Goal: Information Seeking & Learning: Learn about a topic

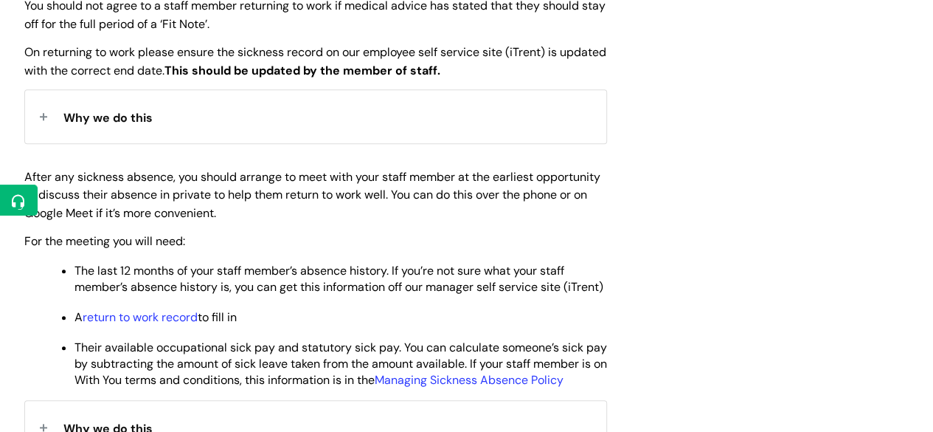
scroll to position [624, 0]
click at [508, 52] on span "On returning to work please ensure the sickness record on our employee self ser…" at bounding box center [315, 61] width 582 height 34
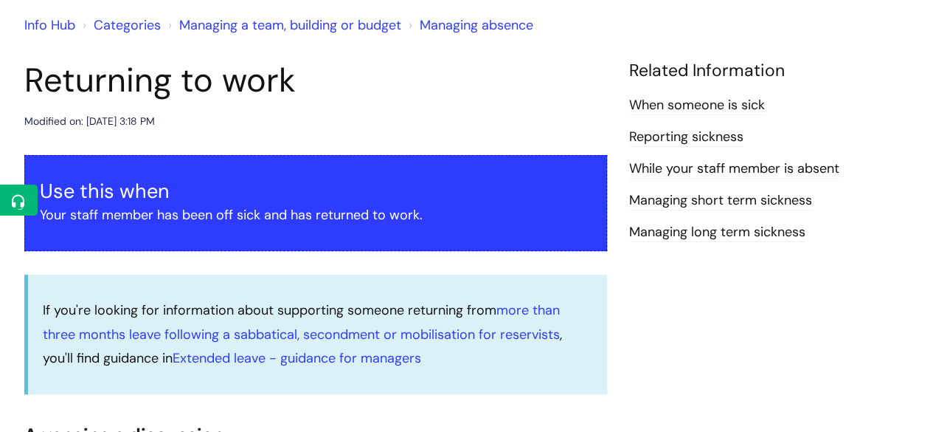
scroll to position [123, 0]
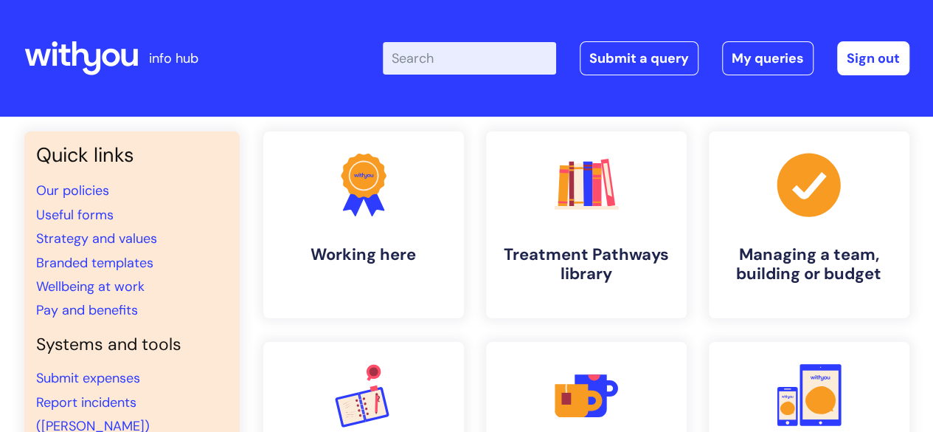
click at [440, 61] on input "Enter your search term here..." at bounding box center [469, 58] width 173 height 32
type input "w"
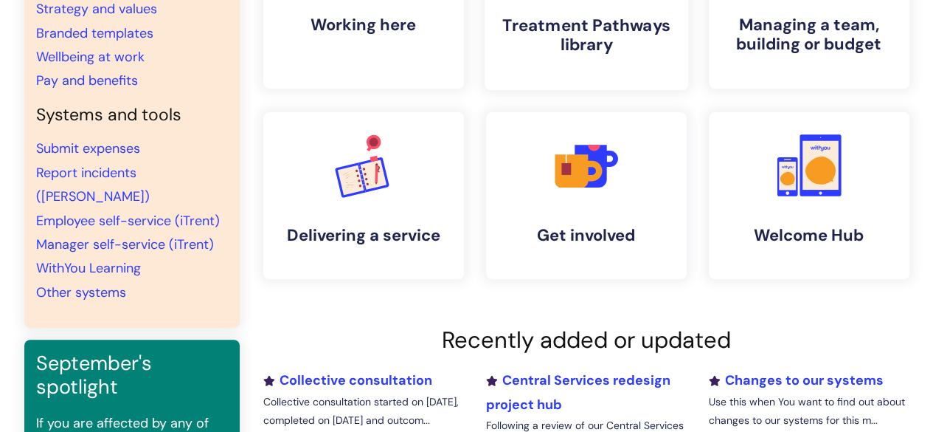
scroll to position [238, 0]
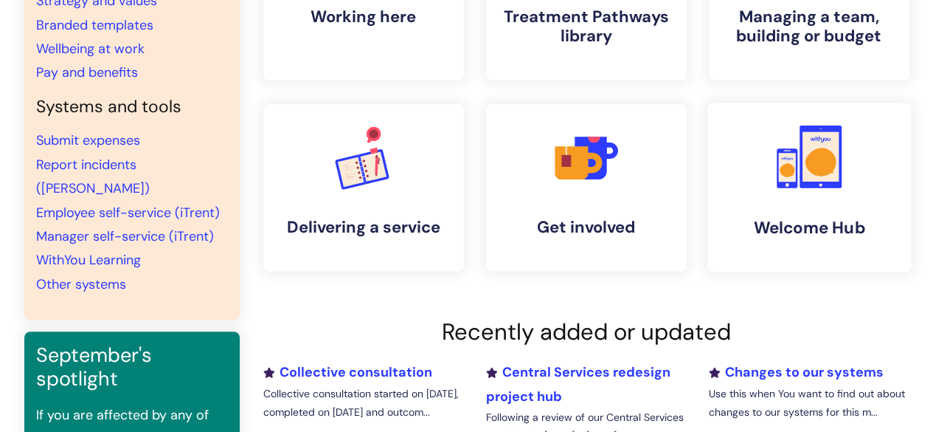
click at [867, 235] on h4 "Welcome Hub" at bounding box center [809, 228] width 180 height 20
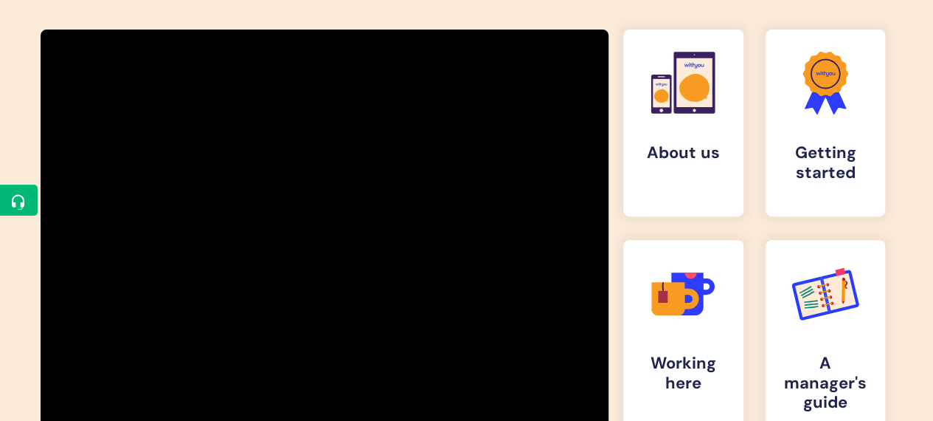
scroll to position [249, 0]
